Goal: Check status: Check status

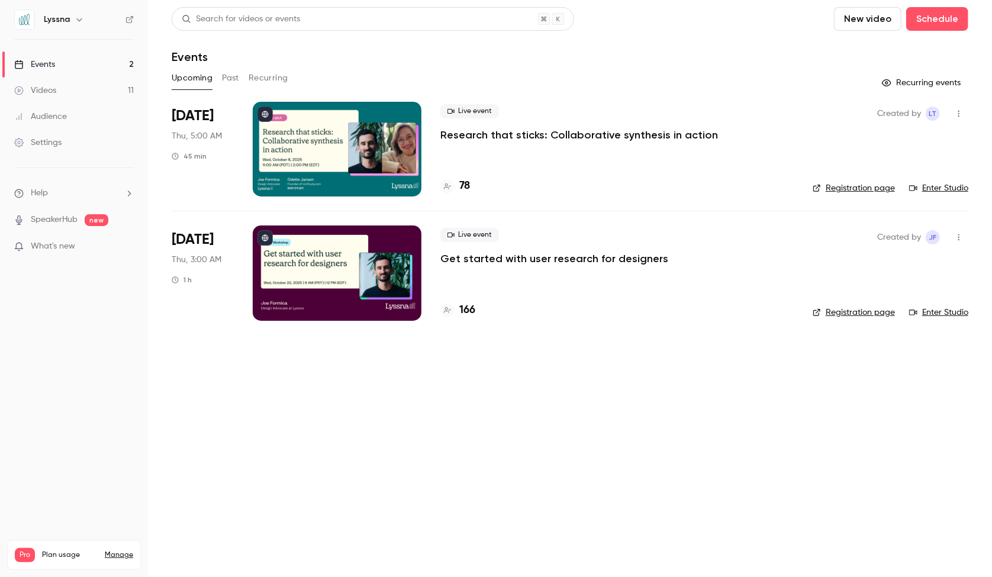
click at [544, 136] on p "Research that sticks: Collaborative synthesis in action" at bounding box center [579, 135] width 278 height 14
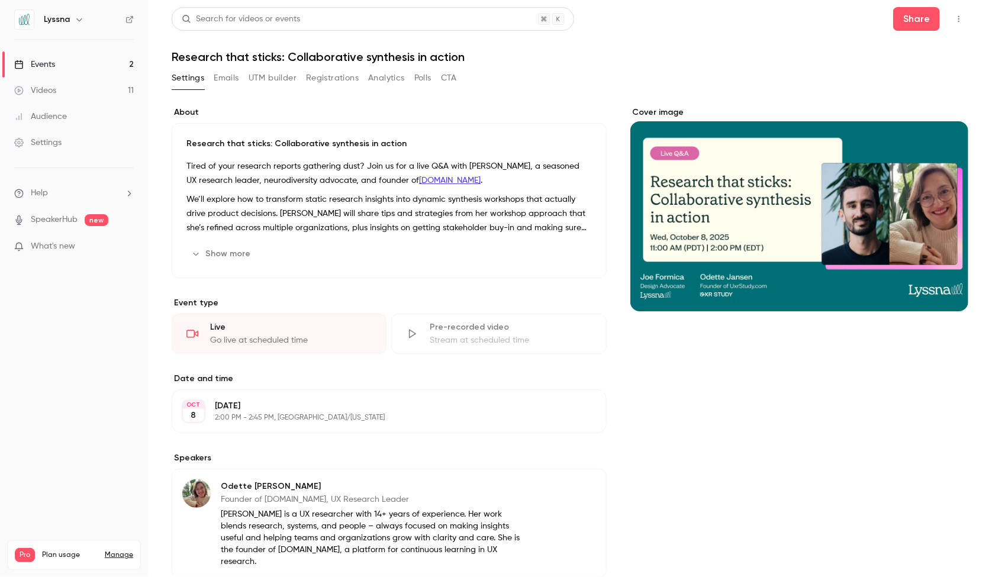
click at [336, 77] on button "Registrations" at bounding box center [332, 78] width 53 height 19
